Goal: Information Seeking & Learning: Check status

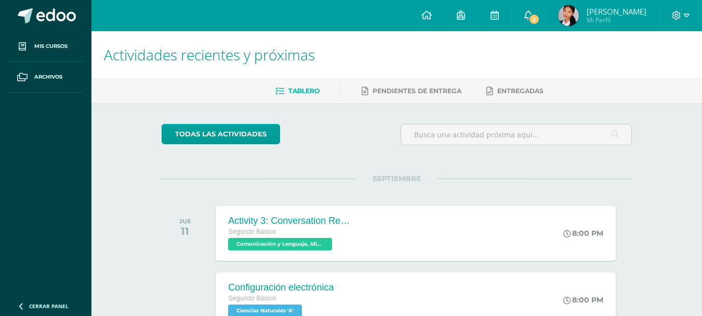
click at [533, 24] on link "2" at bounding box center [528, 15] width 33 height 31
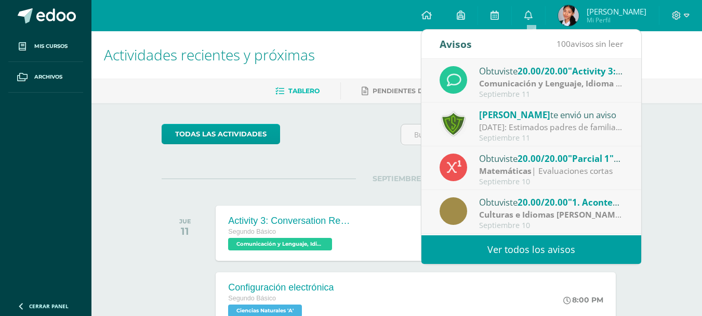
click at [518, 115] on span "[PERSON_NAME]" at bounding box center [514, 115] width 71 height 12
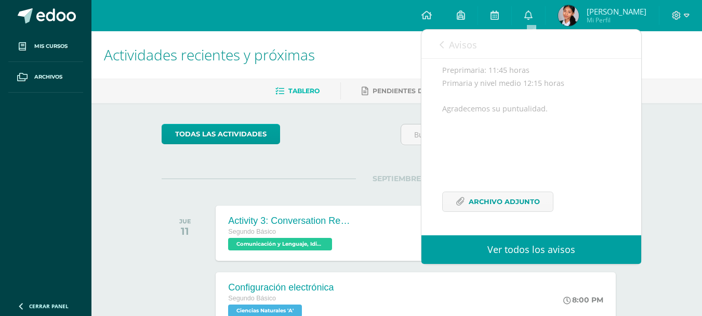
scroll to position [190, 0]
click at [527, 201] on span "Archivo Adjunto" at bounding box center [504, 201] width 71 height 19
click at [552, 9] on link "[PERSON_NAME] Mi Perfil" at bounding box center [602, 15] width 113 height 31
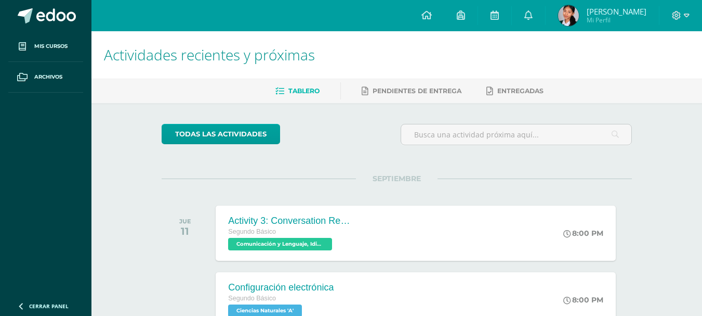
click at [597, 22] on span "Mi Perfil" at bounding box center [617, 20] width 60 height 9
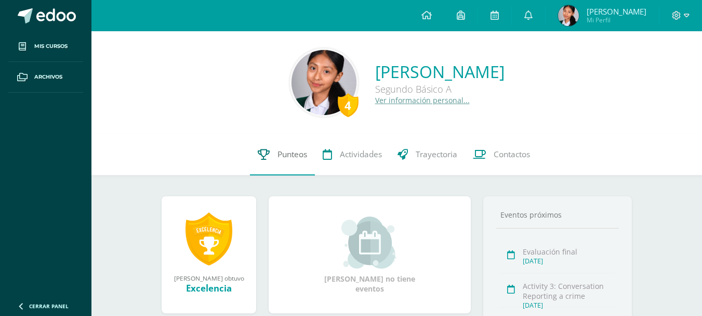
click at [259, 154] on icon at bounding box center [264, 154] width 12 height 11
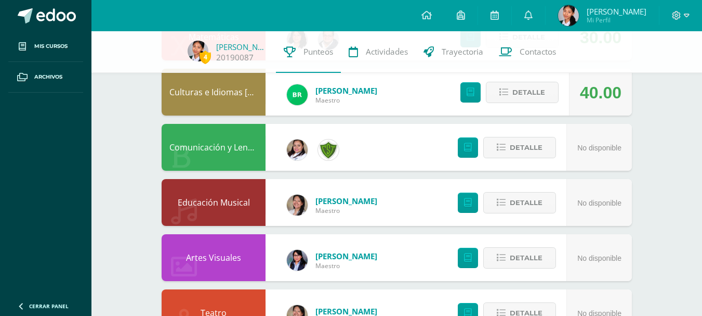
scroll to position [655, 0]
